Goal: Information Seeking & Learning: Find specific page/section

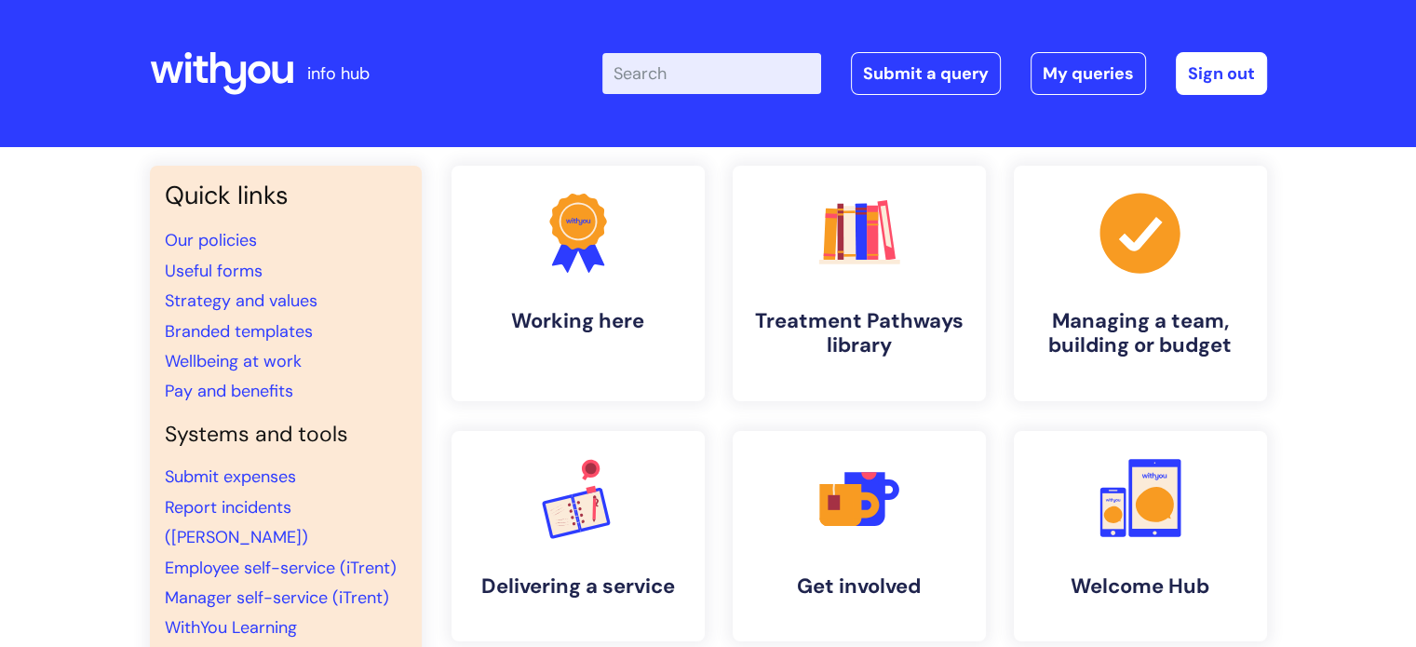
click at [749, 62] on input "Enter your search term here..." at bounding box center [711, 73] width 219 height 41
type input "job descriptions"
click button "Search" at bounding box center [0, 0] width 0 height 0
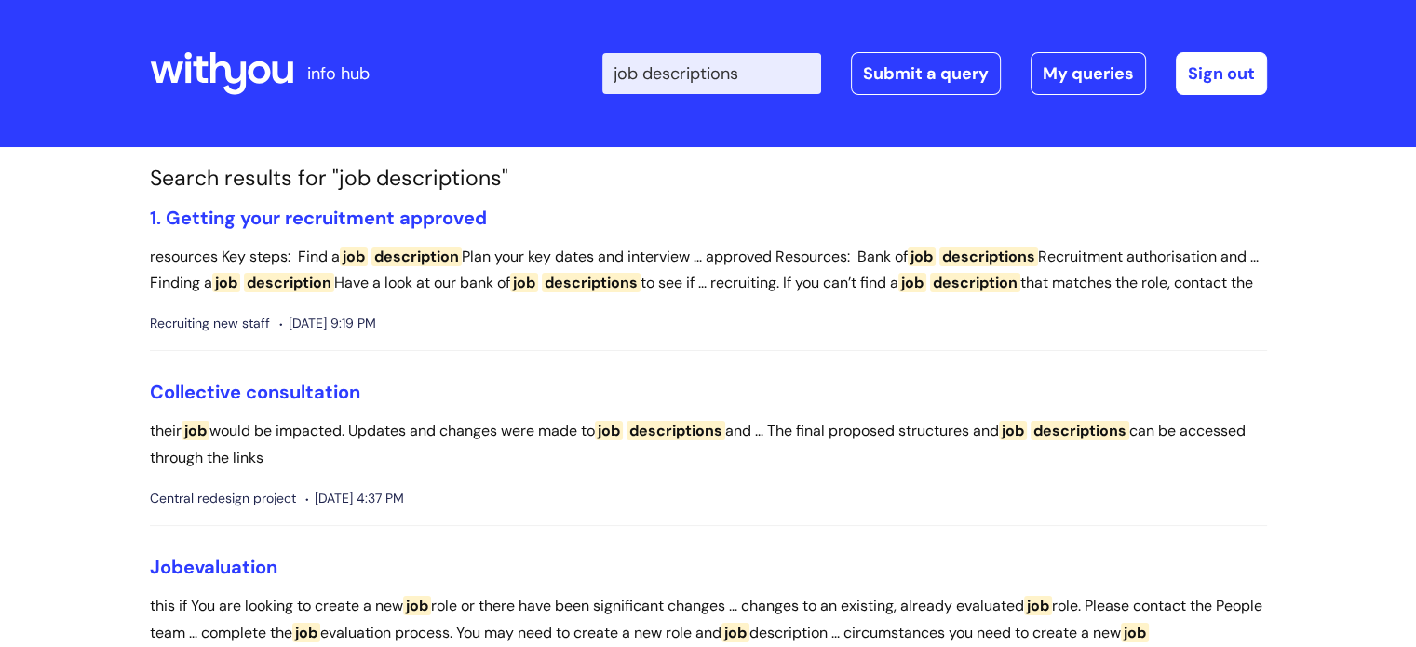
click at [310, 215] on link "1. Getting your recruitment approved" at bounding box center [318, 218] width 337 height 24
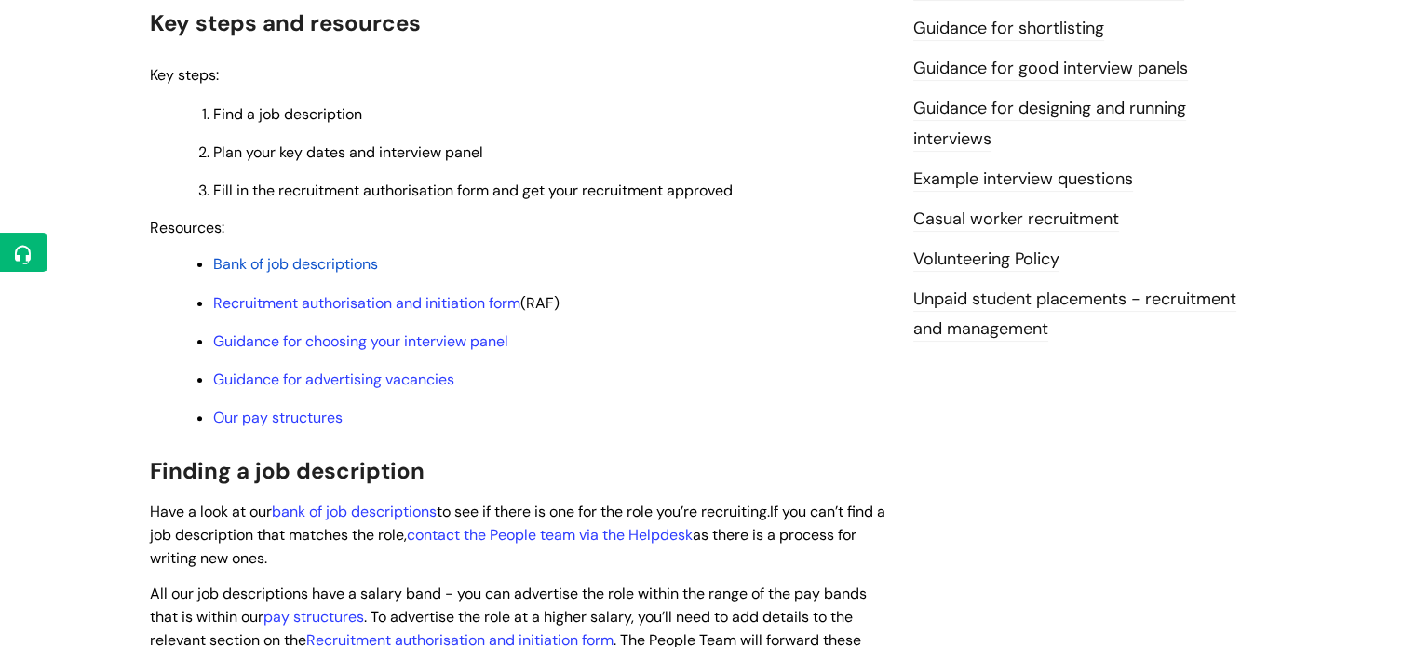
scroll to position [522, 0]
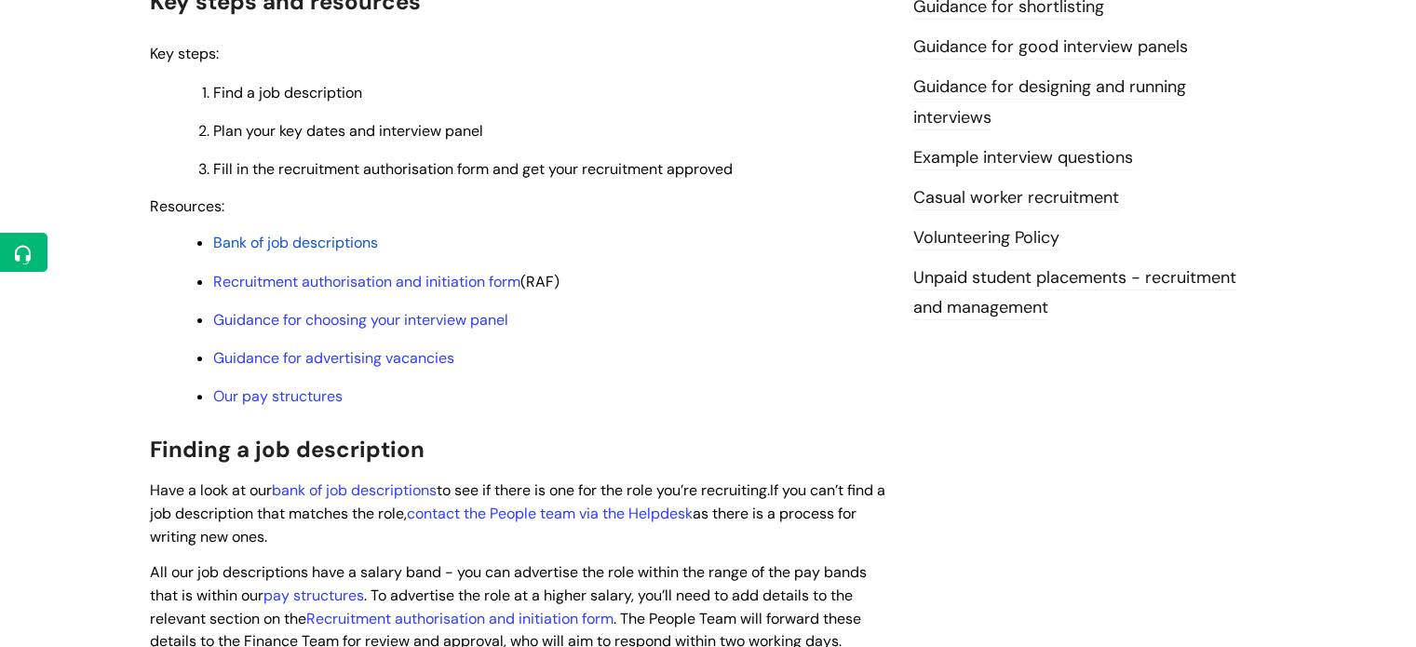
click at [334, 249] on span "Bank of job descriptions" at bounding box center [295, 243] width 165 height 20
